Goal: Use online tool/utility: Use online tool/utility

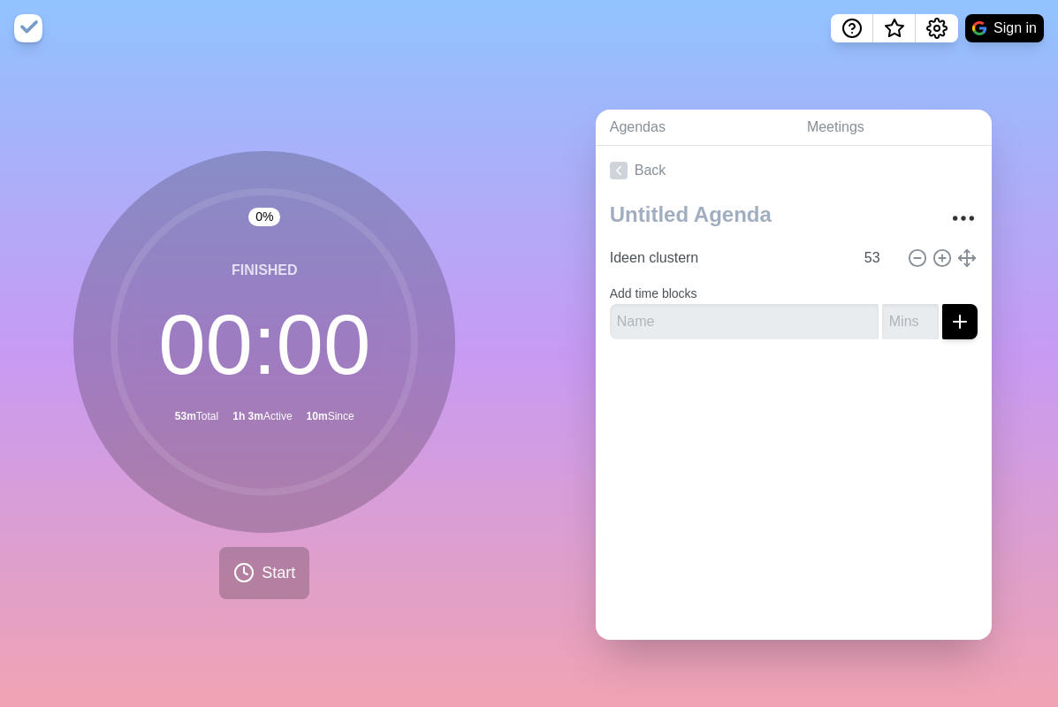
click at [481, 549] on div "0 % Finished 00 : 00 53m Total 1h 3m Active 10m Since Start" at bounding box center [264, 382] width 529 height 650
click at [302, 418] on circle at bounding box center [264, 342] width 300 height 300
click at [867, 256] on input "53" at bounding box center [878, 257] width 42 height 35
type input "18"
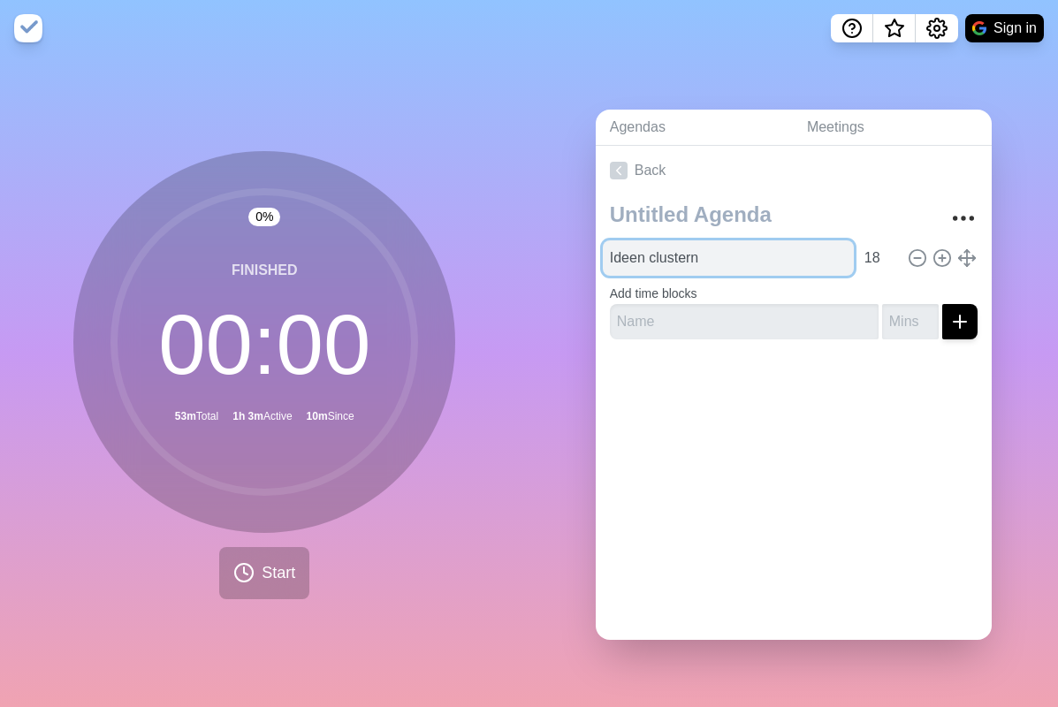
click at [672, 254] on input "Ideen clustern" at bounding box center [728, 257] width 251 height 35
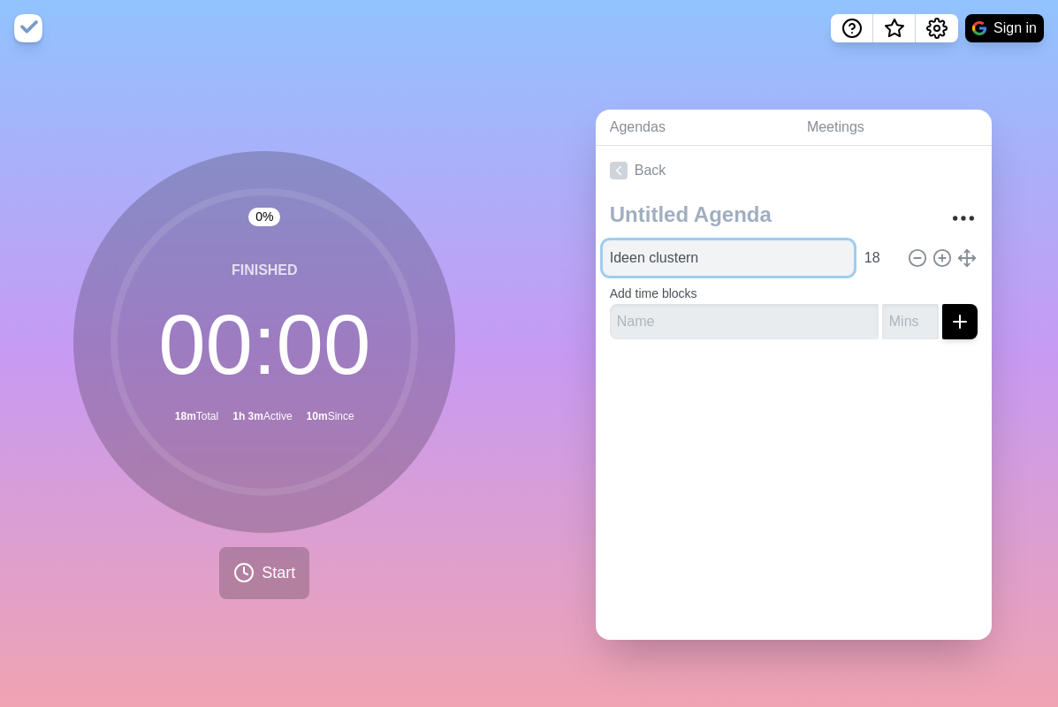
click at [672, 254] on input "Ideen clustern" at bounding box center [728, 257] width 251 height 35
type input "PAUSE!"
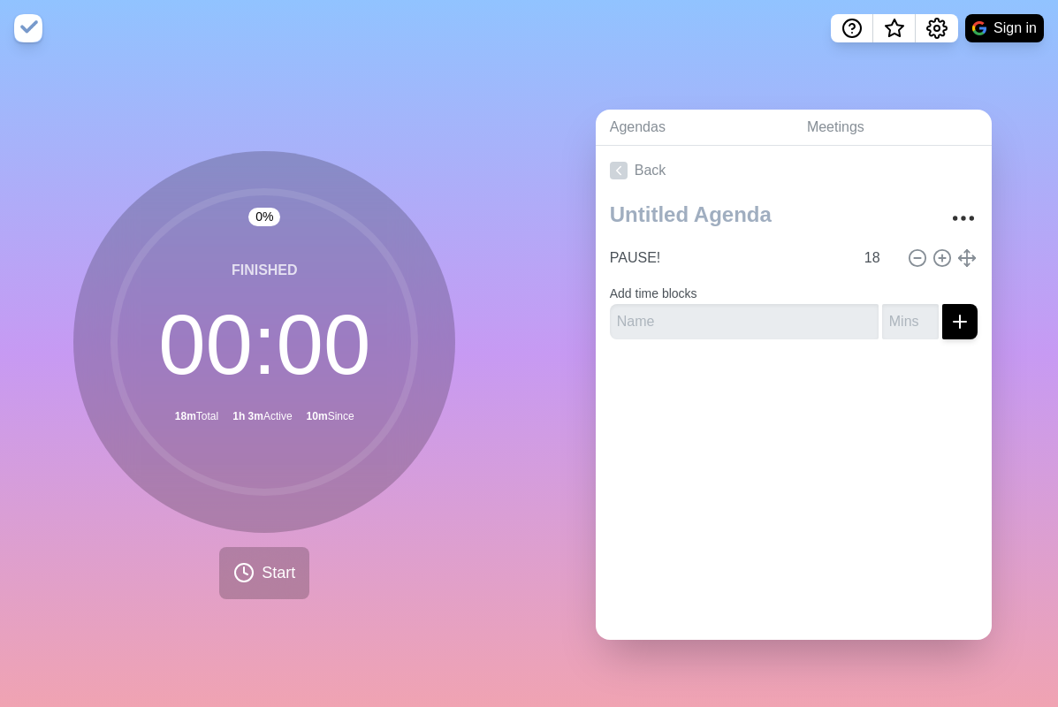
click at [828, 432] on div "Back PAUSE! 18 Add time blocks" at bounding box center [794, 393] width 396 height 494
click at [236, 564] on icon at bounding box center [243, 572] width 21 height 21
